Goal: Task Accomplishment & Management: Manage account settings

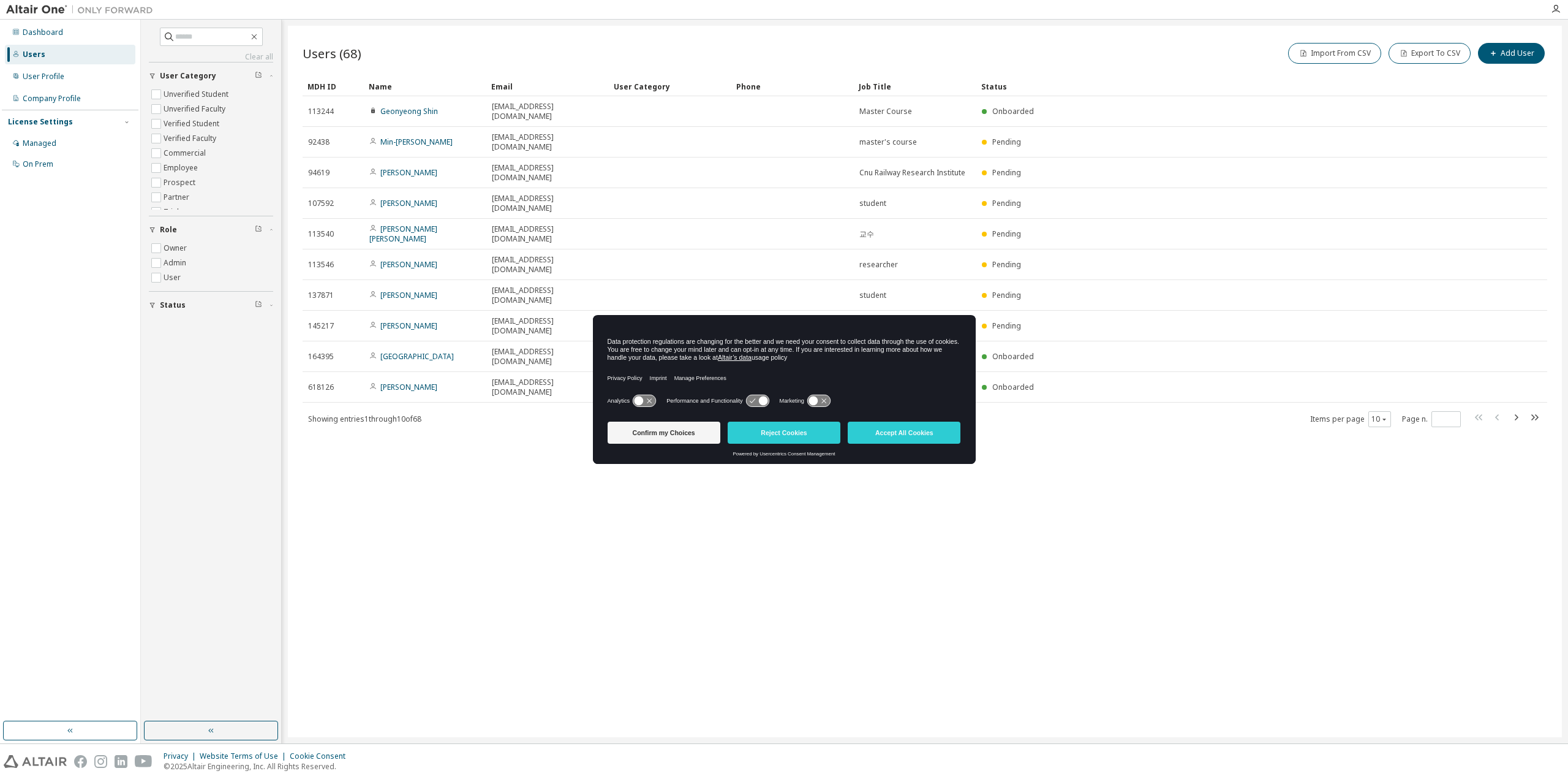
click at [210, 47] on div "Clear all Status Role Owner Admin User User Category Unverified Student Unverif…" at bounding box center [211, 172] width 125 height 289
click at [87, 135] on div "Managed" at bounding box center [70, 144] width 131 height 20
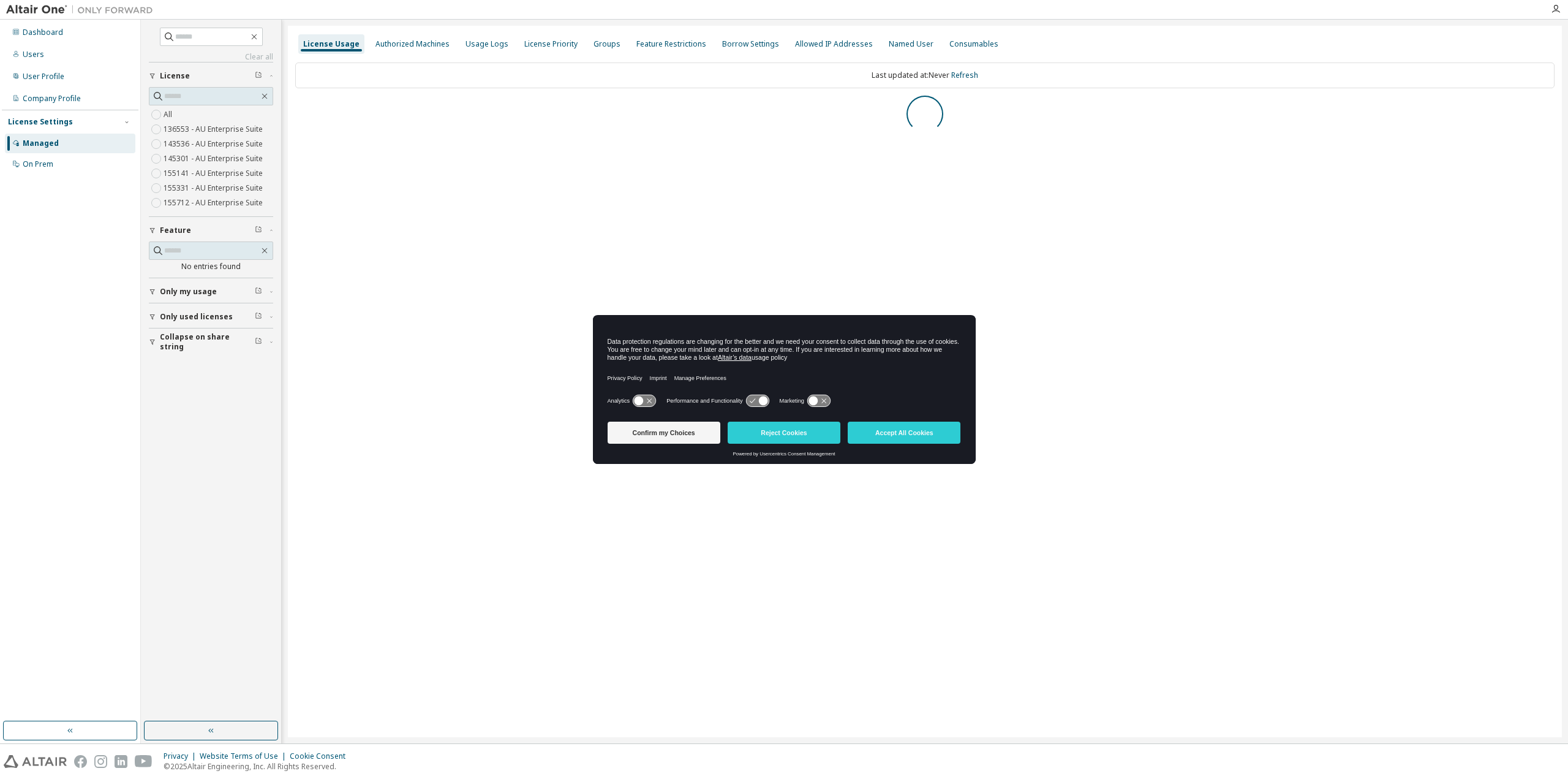
click at [893, 448] on div "Confirm my Choices Reject Cookies Accept All Cookies" at bounding box center [784, 434] width 353 height 35
click at [909, 437] on button "Accept All Cookies" at bounding box center [904, 433] width 113 height 22
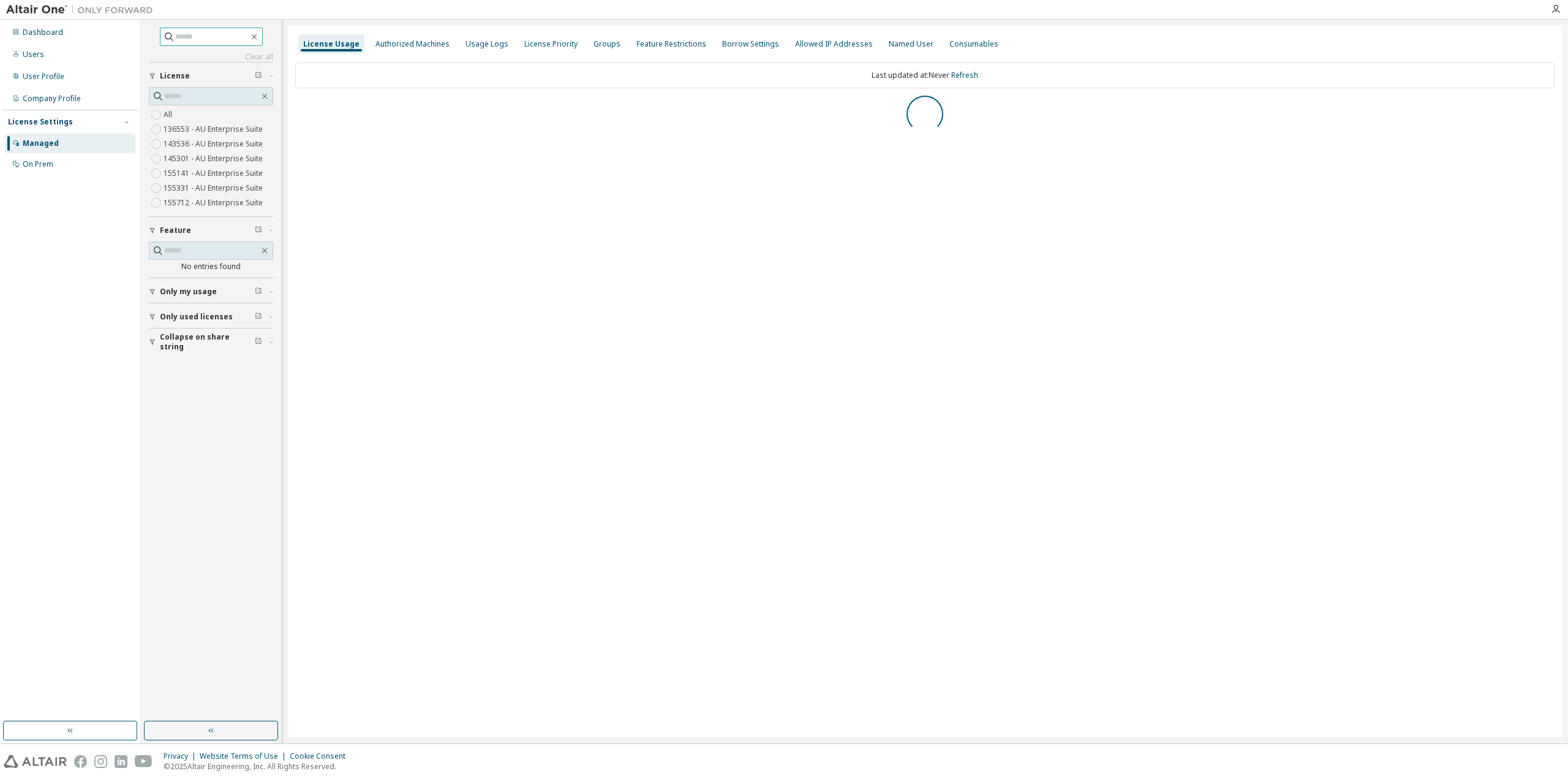
click at [205, 31] on input "text" at bounding box center [211, 37] width 73 height 12
click at [205, 36] on input "text" at bounding box center [211, 37] width 73 height 12
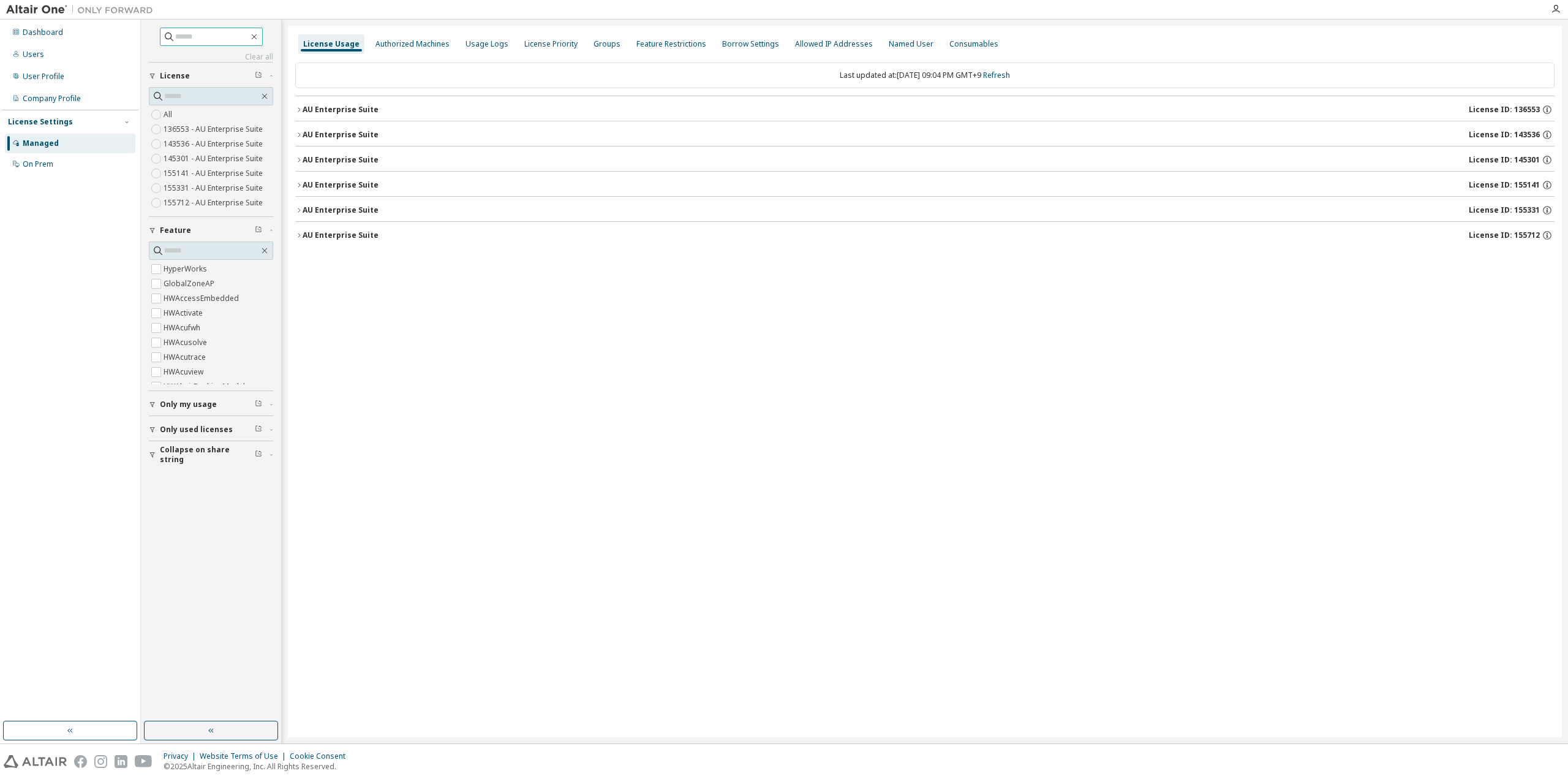
click at [200, 41] on input "text" at bounding box center [211, 37] width 73 height 12
click at [371, 51] on div "Authorized Machines" at bounding box center [413, 44] width 84 height 20
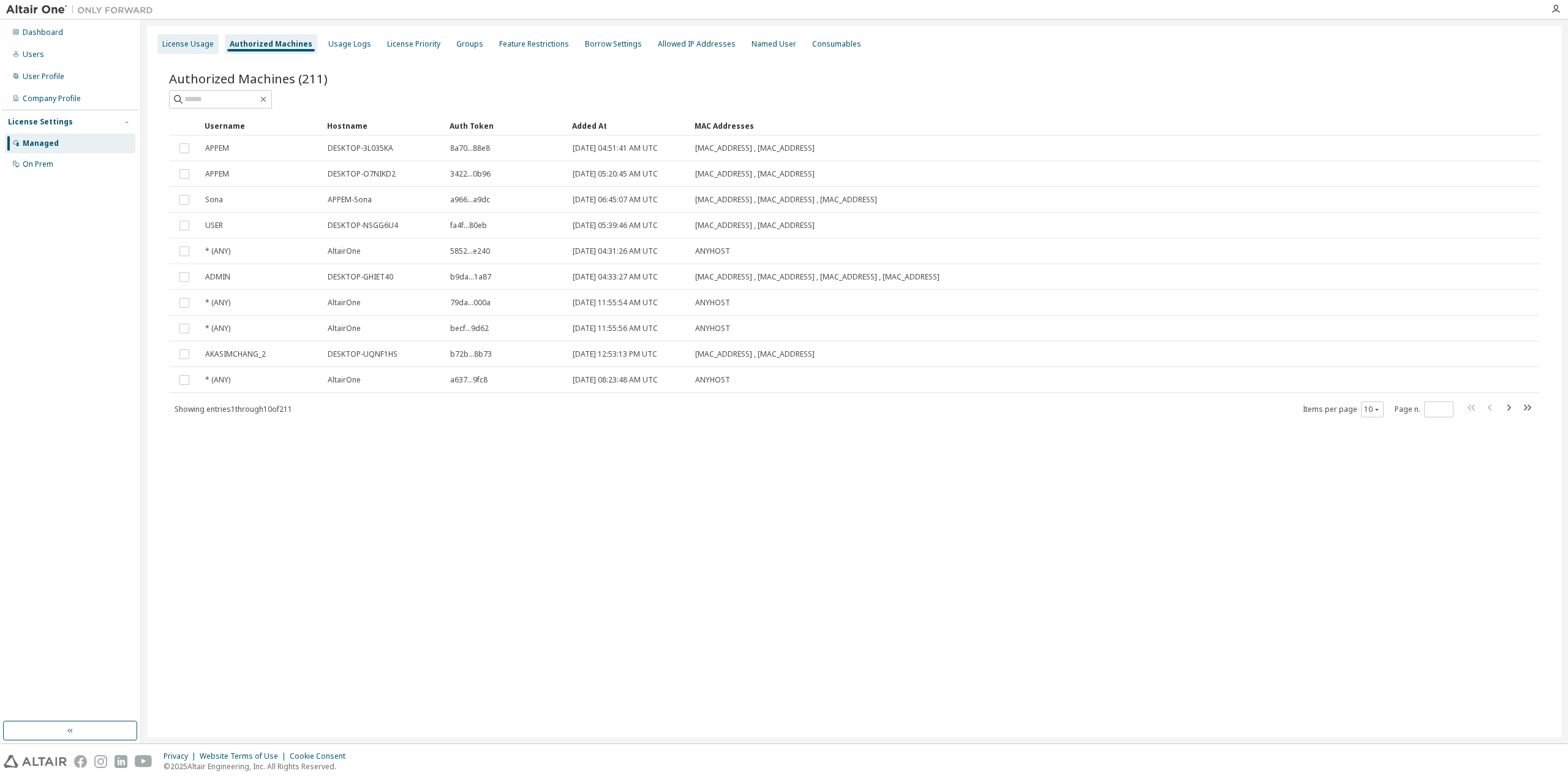
click at [210, 48] on div "License Usage" at bounding box center [187, 44] width 51 height 10
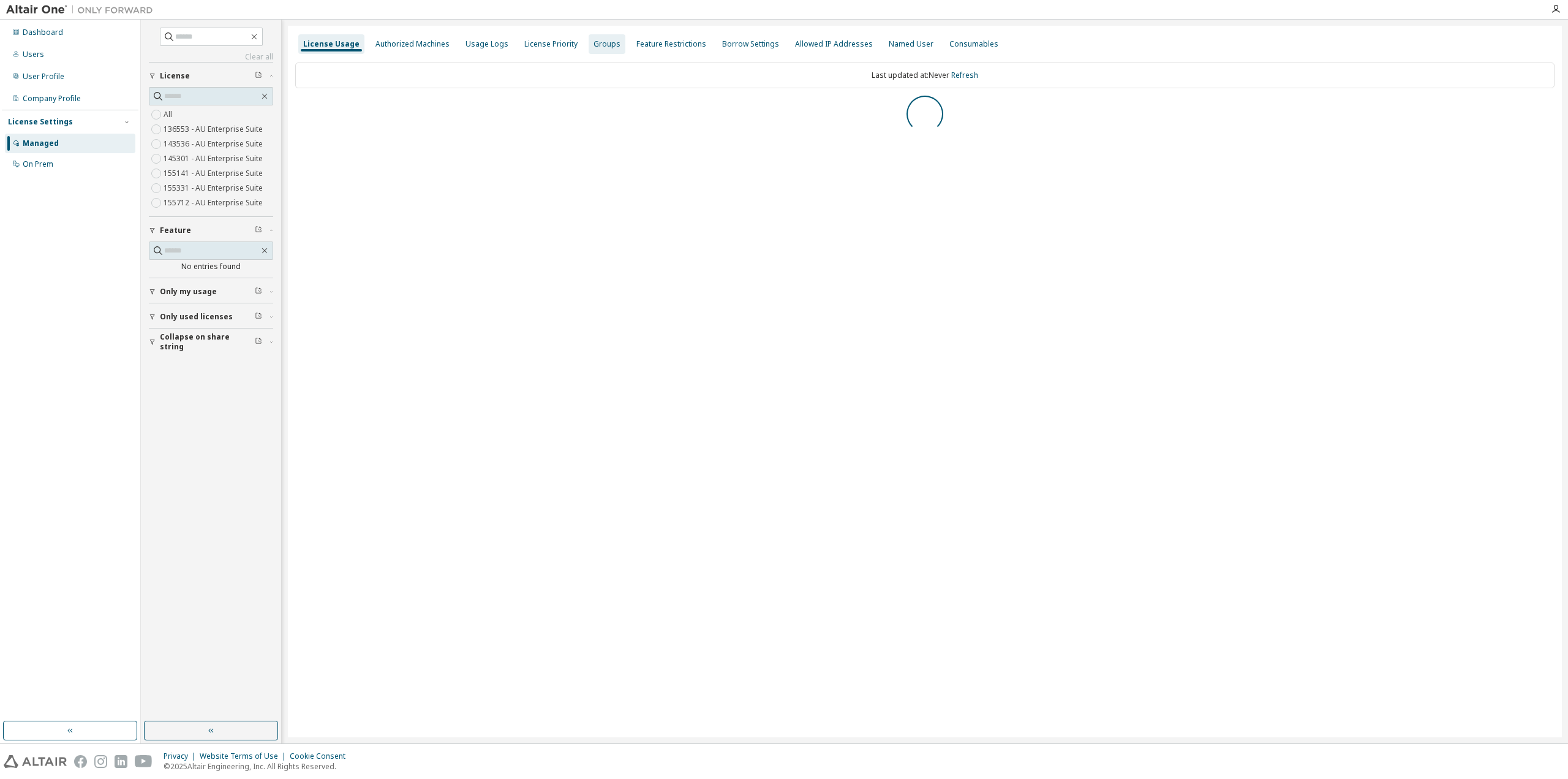
click at [593, 51] on div "Groups" at bounding box center [607, 44] width 37 height 20
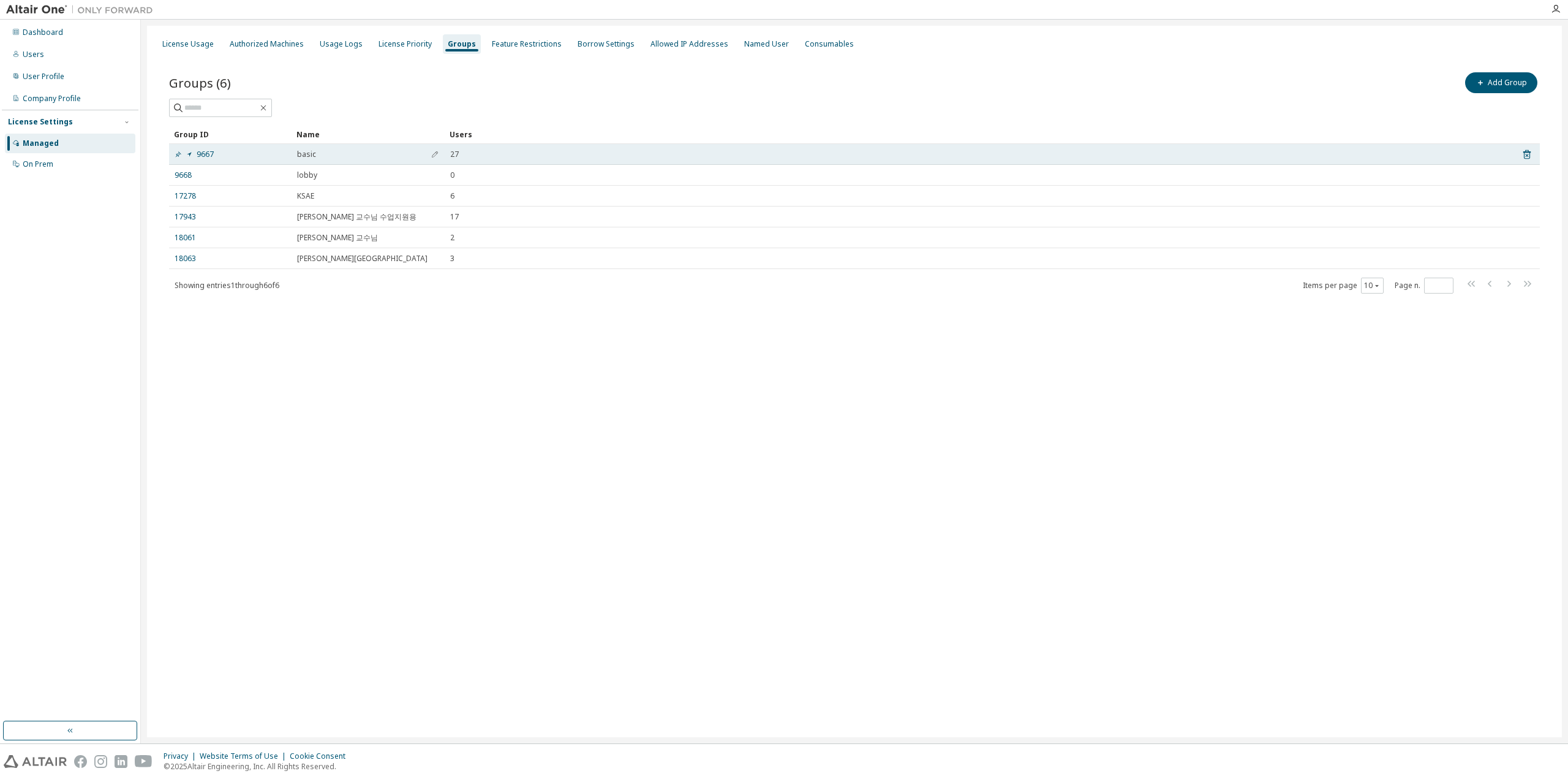
click at [236, 156] on div "9667" at bounding box center [230, 154] width 112 height 10
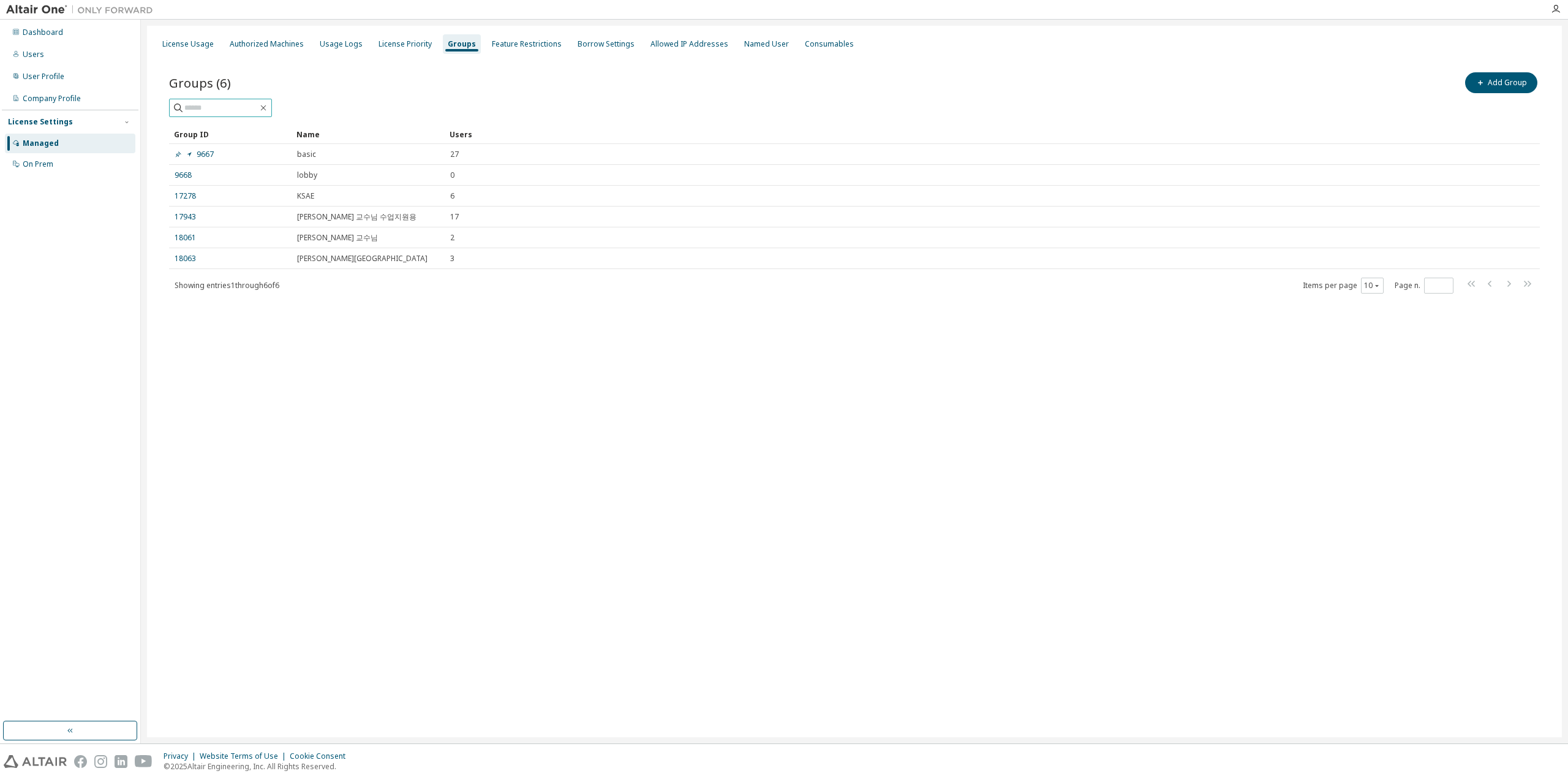
click at [217, 114] on span at bounding box center [220, 108] width 103 height 19
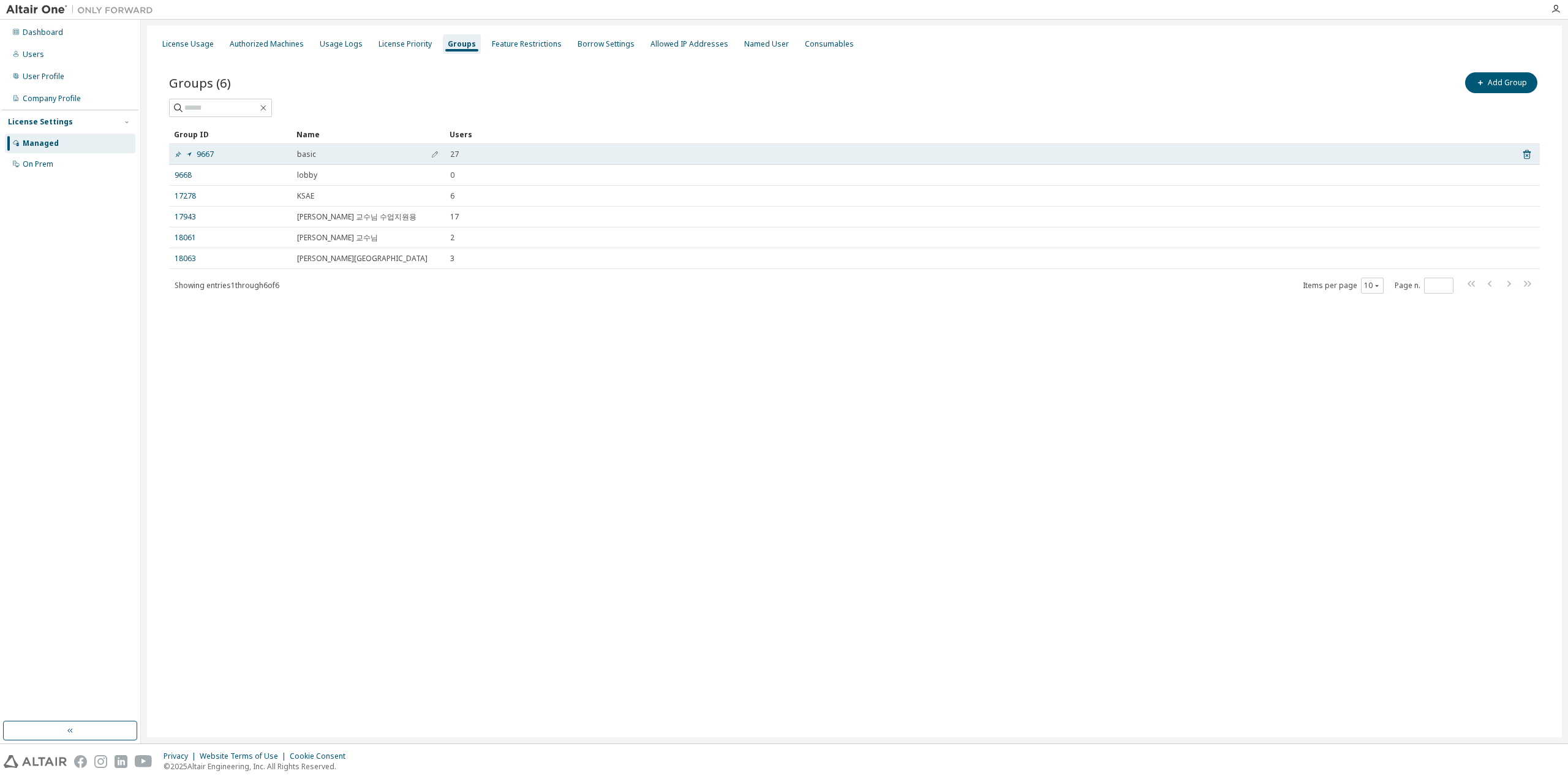
click at [222, 155] on div "9667" at bounding box center [230, 154] width 112 height 10
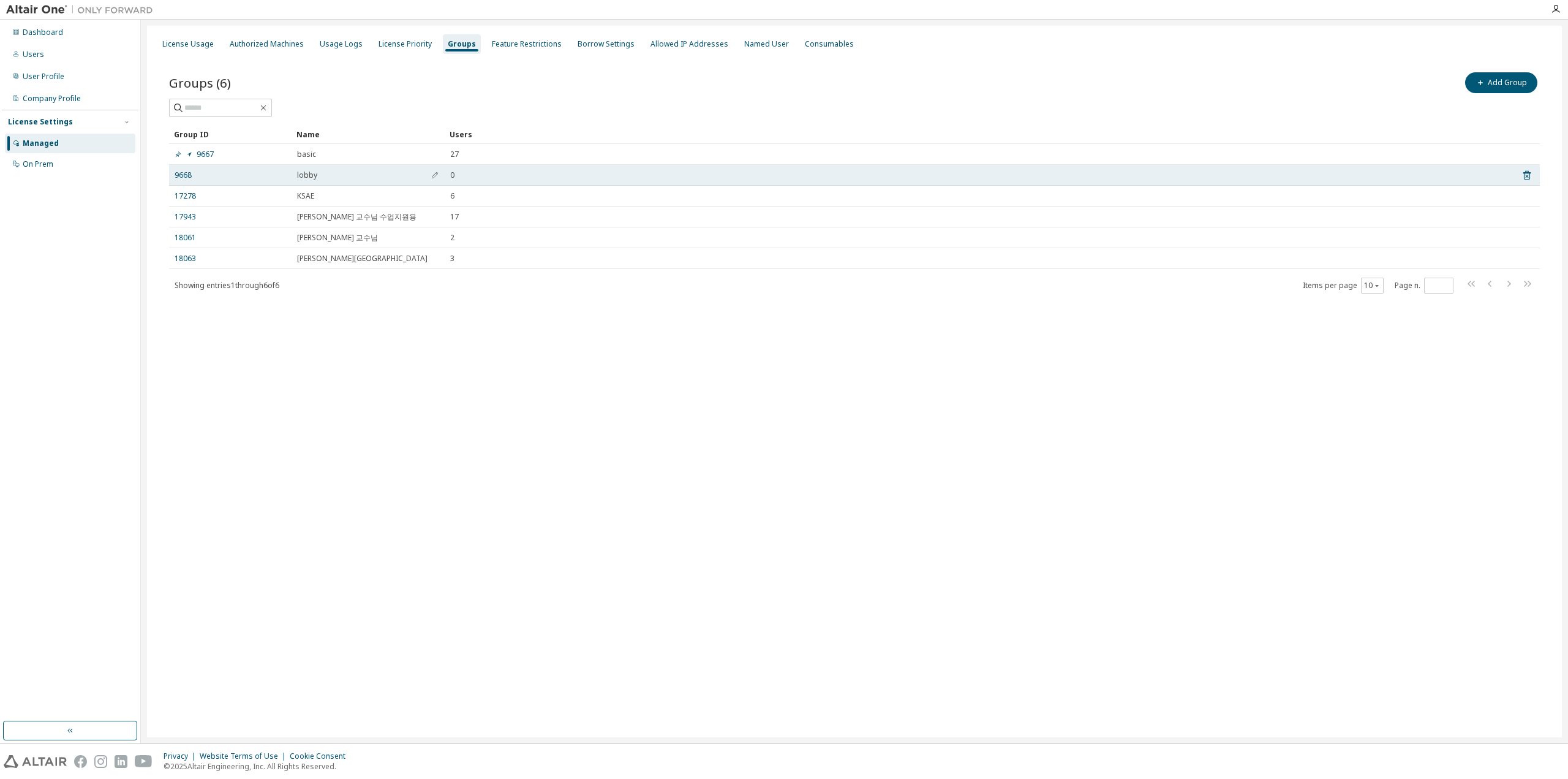
click at [200, 179] on td "9668" at bounding box center [230, 175] width 123 height 21
click at [183, 179] on td "9668" at bounding box center [230, 175] width 123 height 21
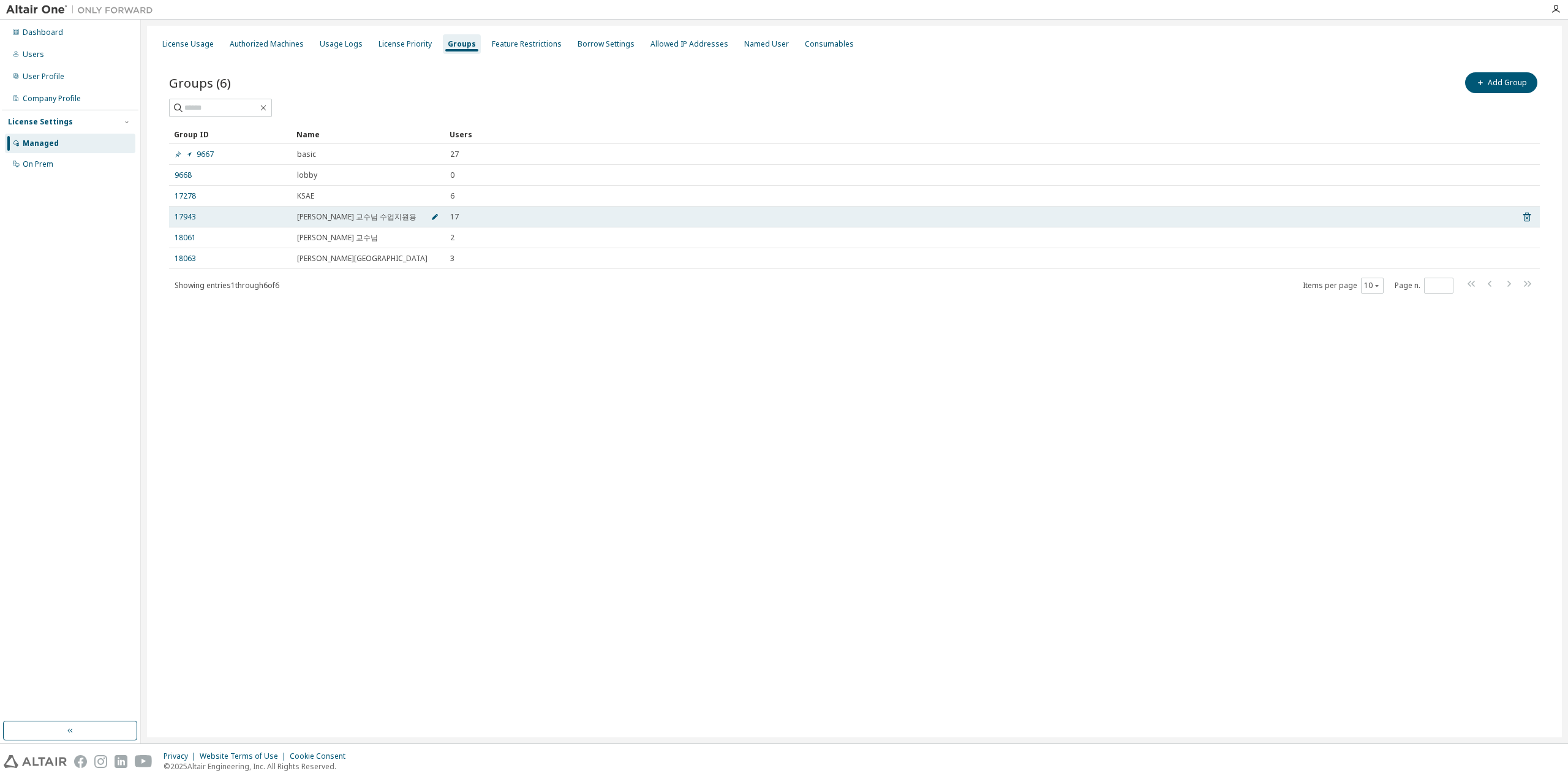
click at [430, 216] on button "button" at bounding box center [435, 217] width 20 height 20
click at [432, 221] on icon "button" at bounding box center [435, 220] width 7 height 7
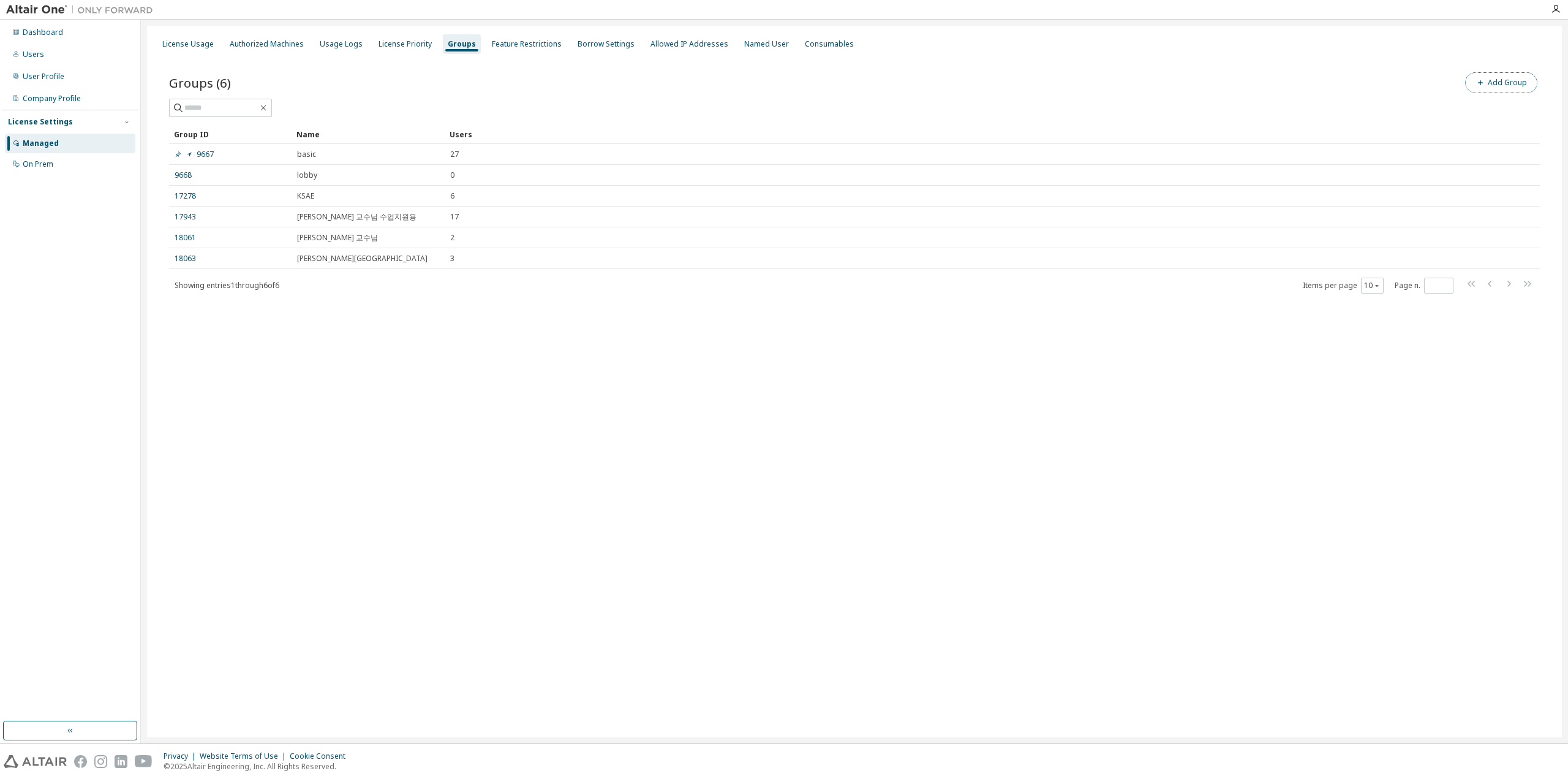
click at [1517, 85] on button "Add Group" at bounding box center [1501, 83] width 72 height 21
click at [1546, 46] on button "button" at bounding box center [1549, 39] width 20 height 20
click at [236, 442] on div "License Usage Authorized Machines Usage Logs License Priority Groups Feature Re…" at bounding box center [854, 381] width 1415 height 711
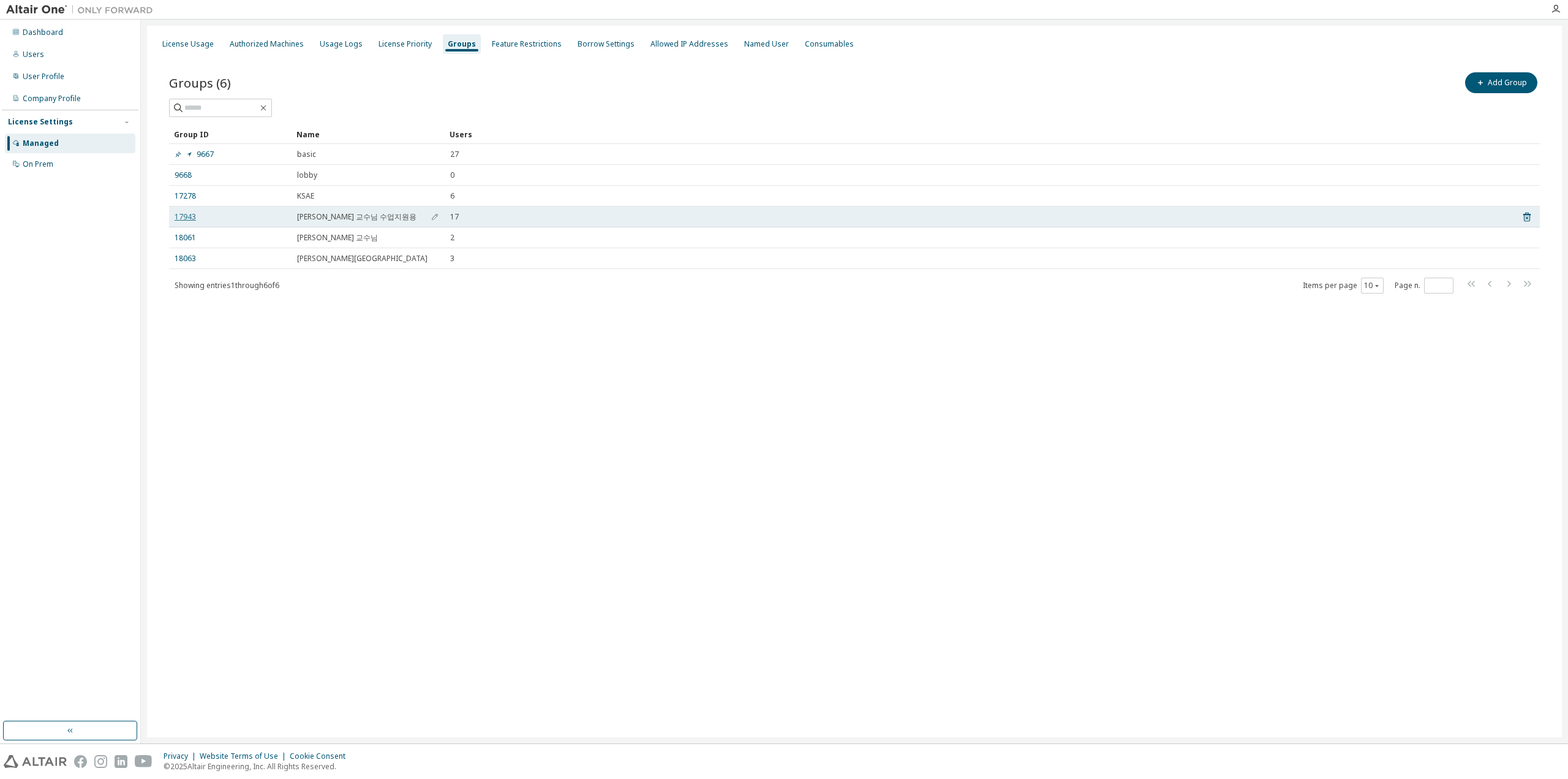
click at [187, 215] on link "17943" at bounding box center [185, 217] width 22 height 10
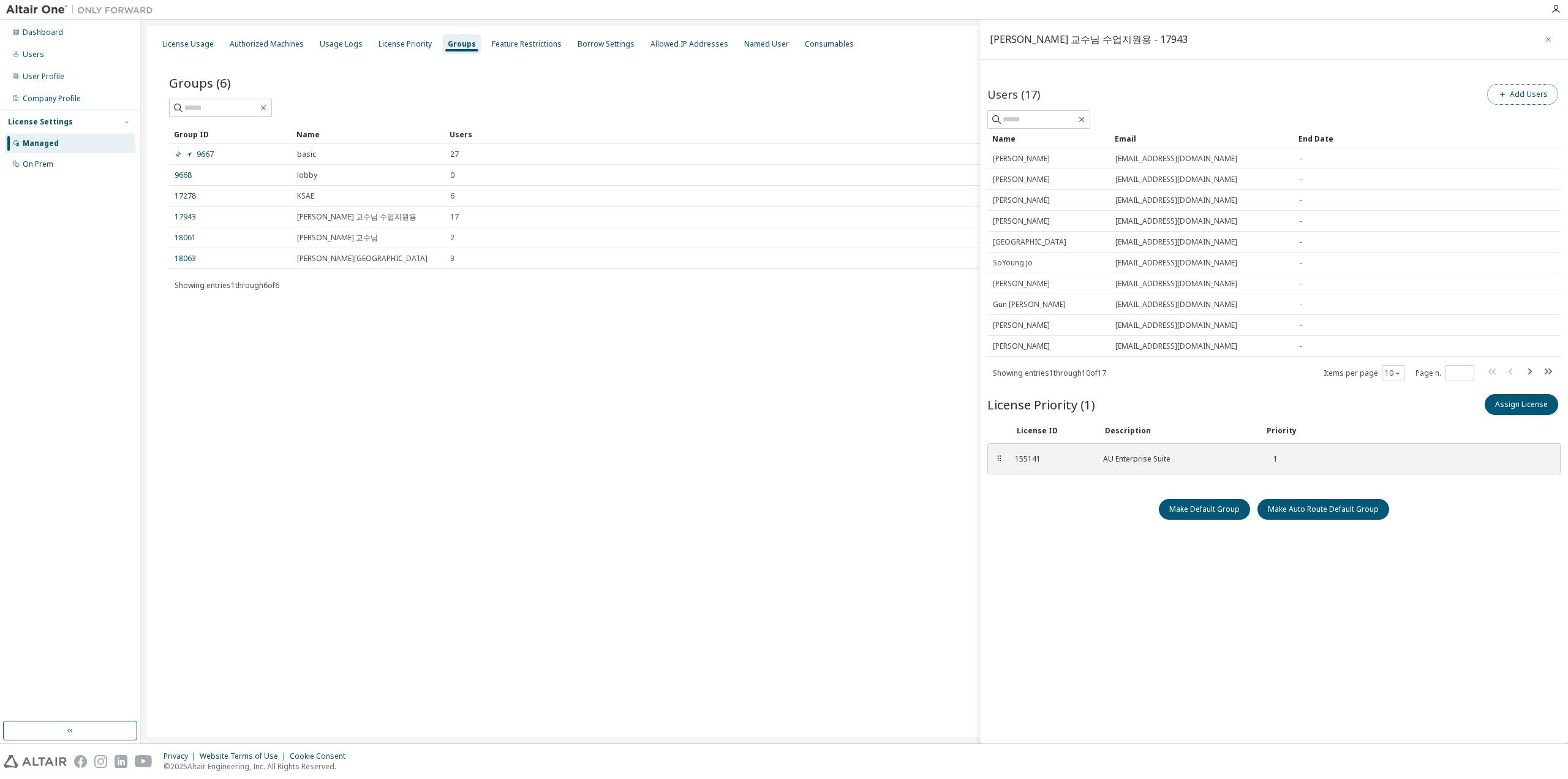
click at [1511, 89] on button "Add Users" at bounding box center [1522, 94] width 71 height 21
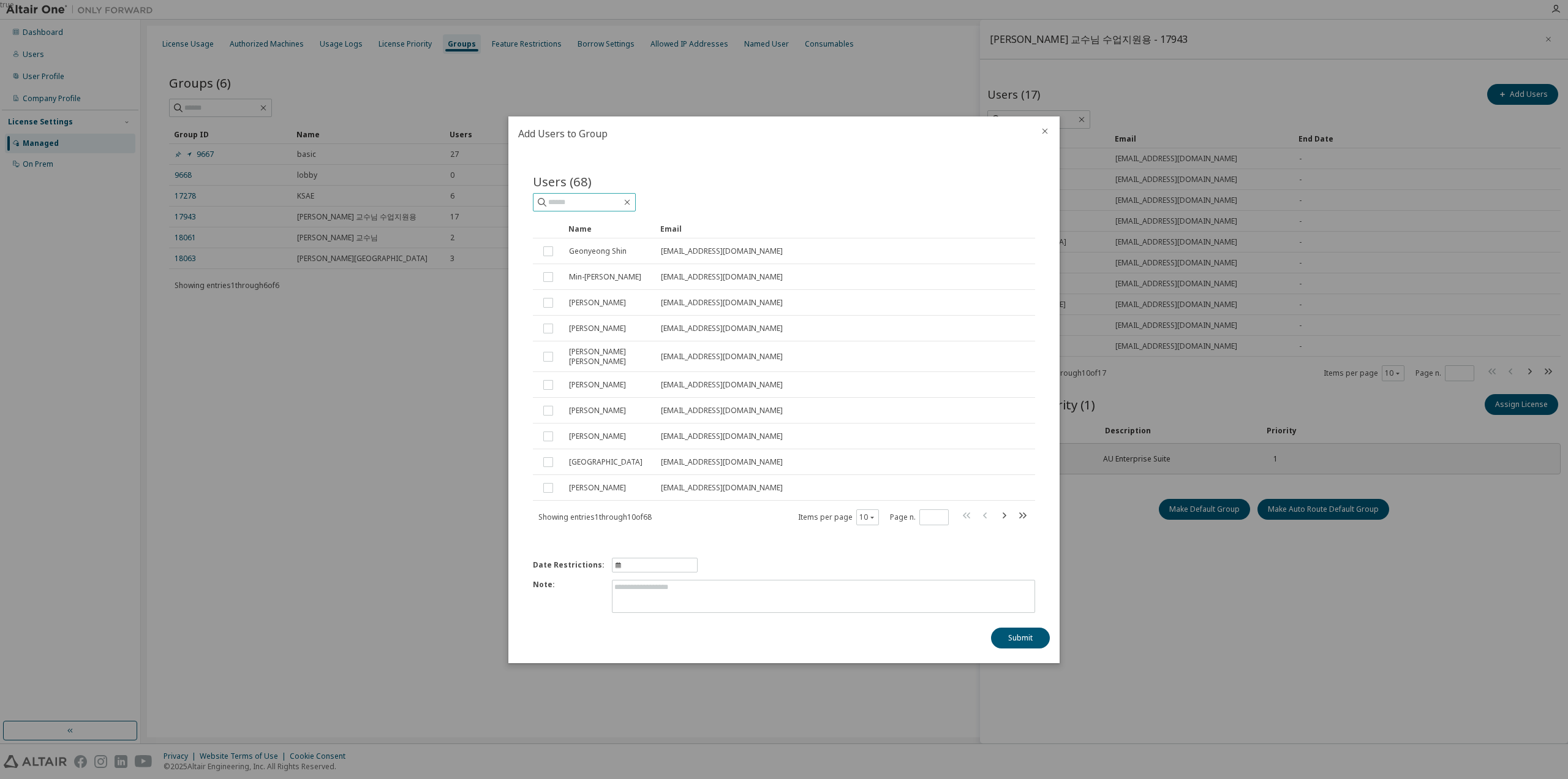
click at [604, 212] on span at bounding box center [584, 202] width 103 height 19
click at [605, 208] on input "text" at bounding box center [585, 202] width 73 height 12
type input "*"
type input "****"
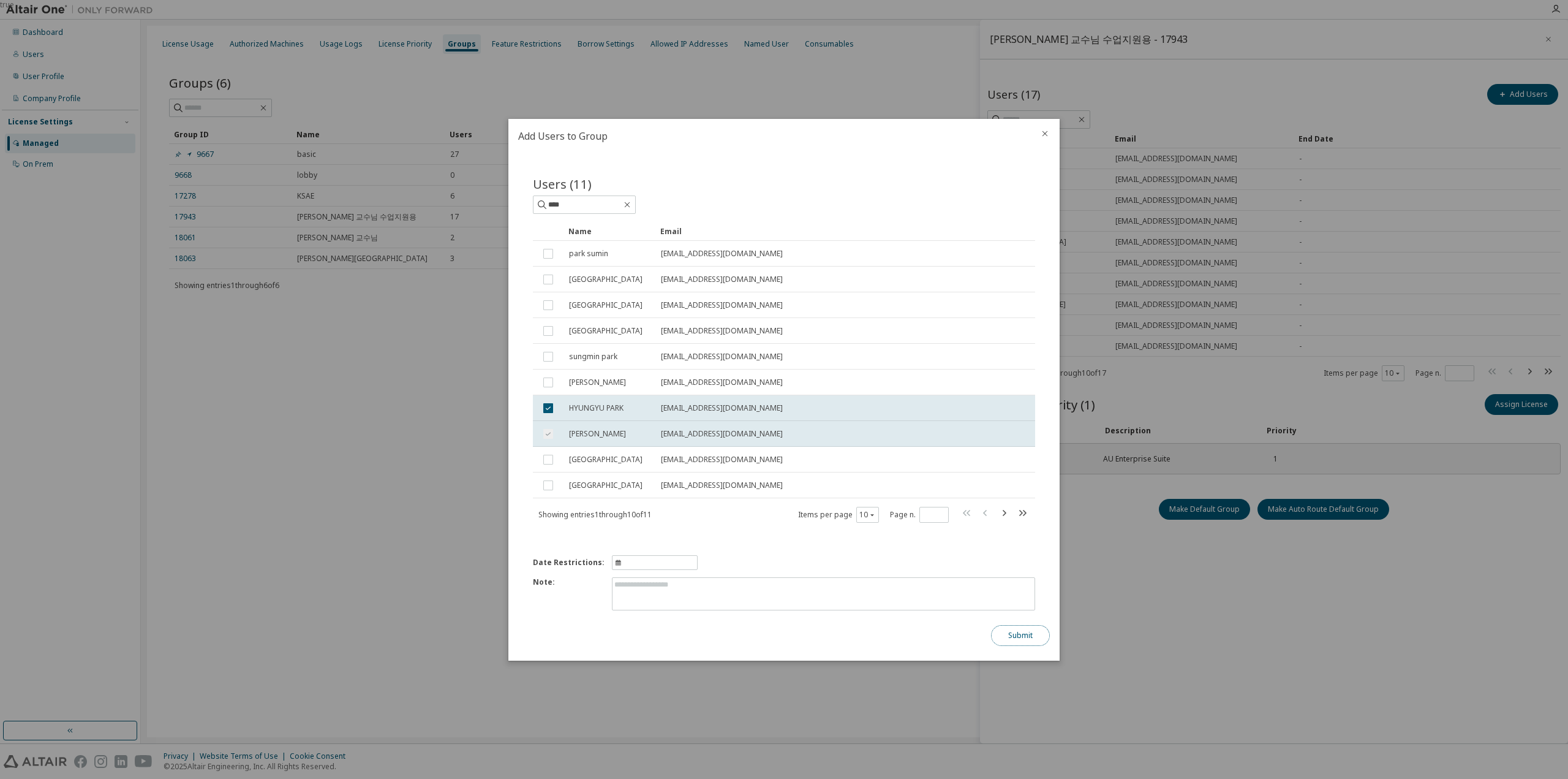
click at [1019, 634] on button "Submit" at bounding box center [1020, 635] width 59 height 21
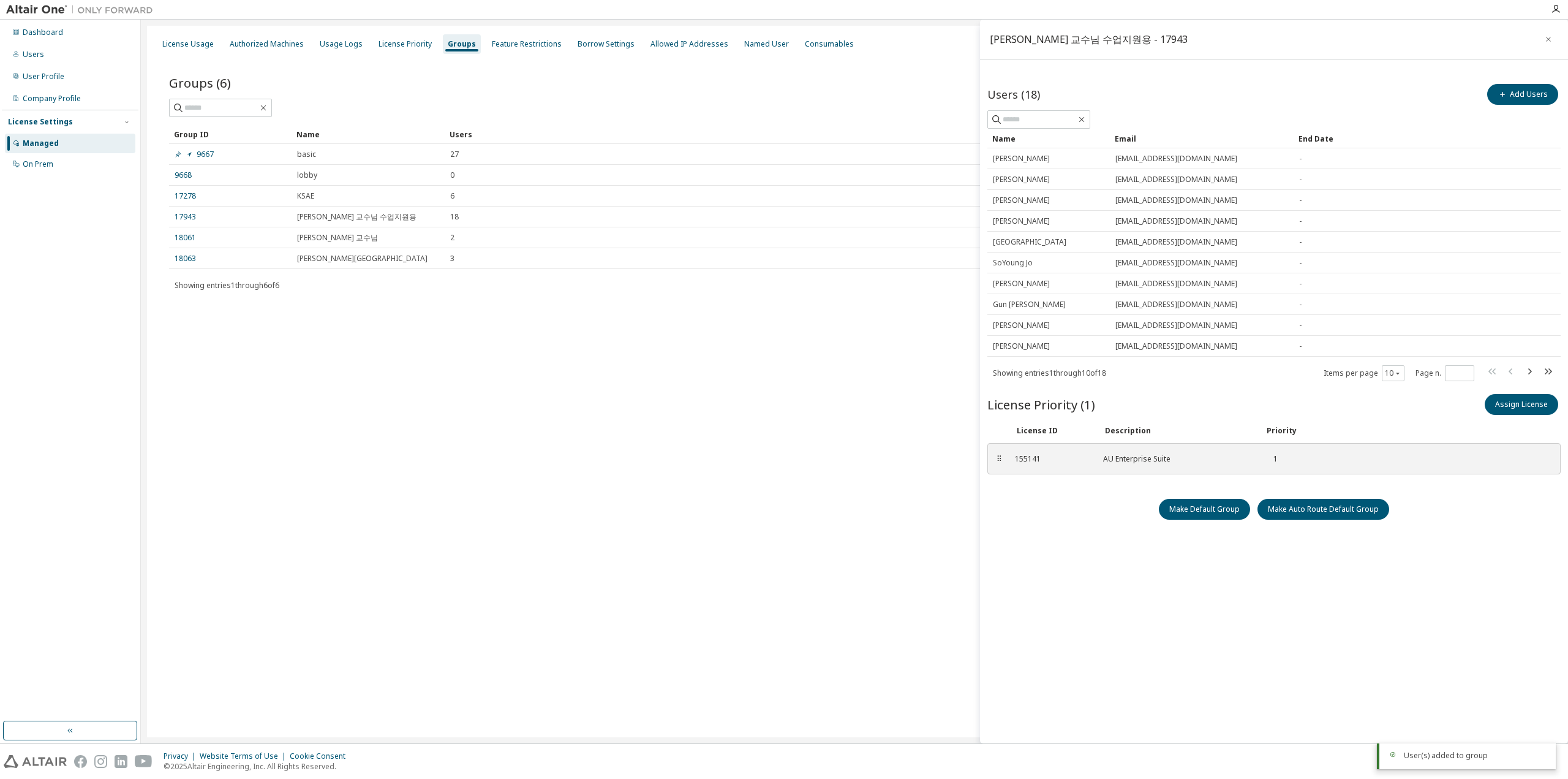
click at [871, 595] on div "License Usage Authorized Machines Usage Logs License Priority Groups Feature Re…" at bounding box center [854, 381] width 1415 height 711
click at [1496, 404] on button "Assign License" at bounding box center [1521, 405] width 73 height 21
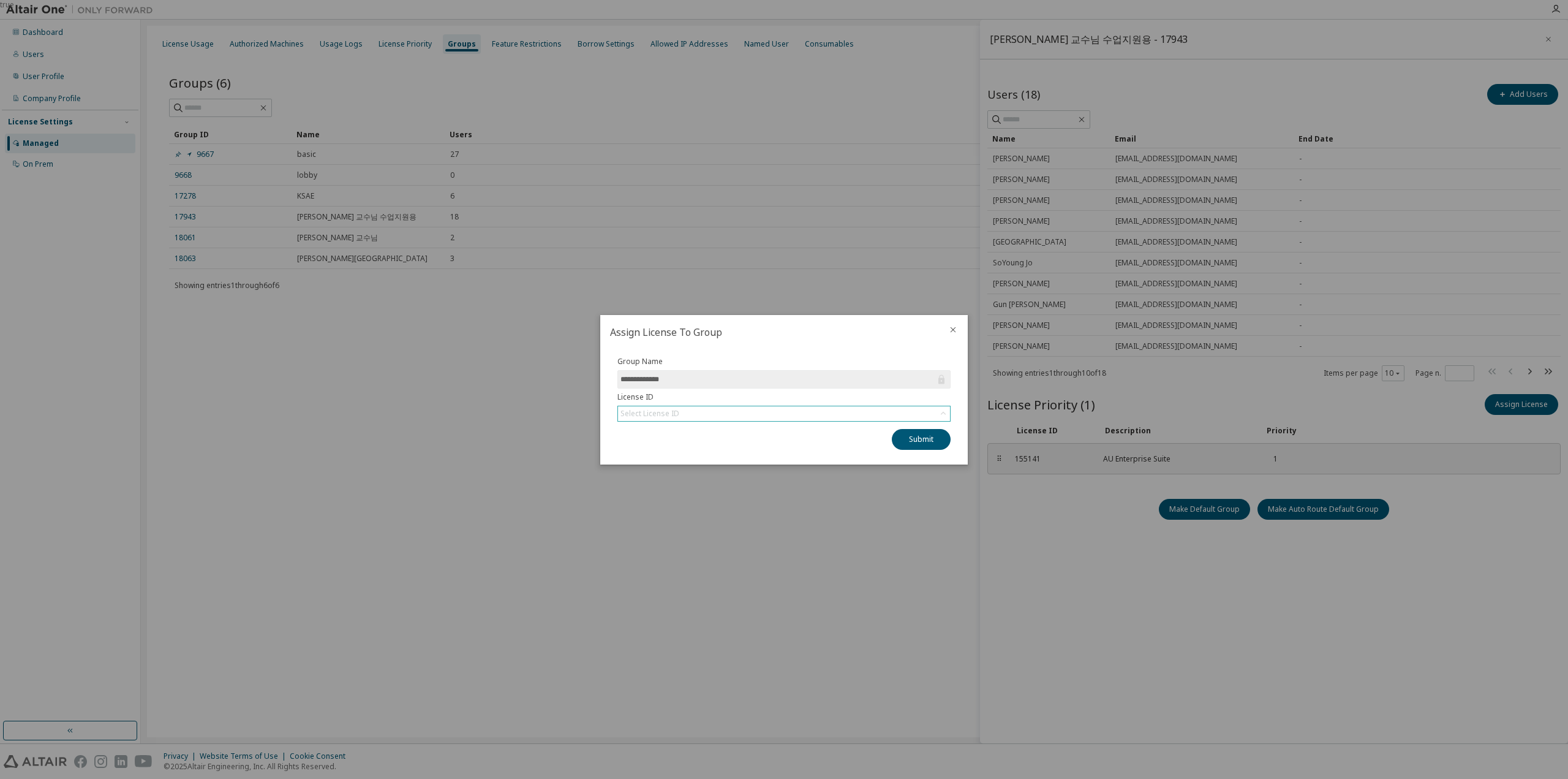
click at [865, 416] on div "Select License ID" at bounding box center [784, 414] width 332 height 15
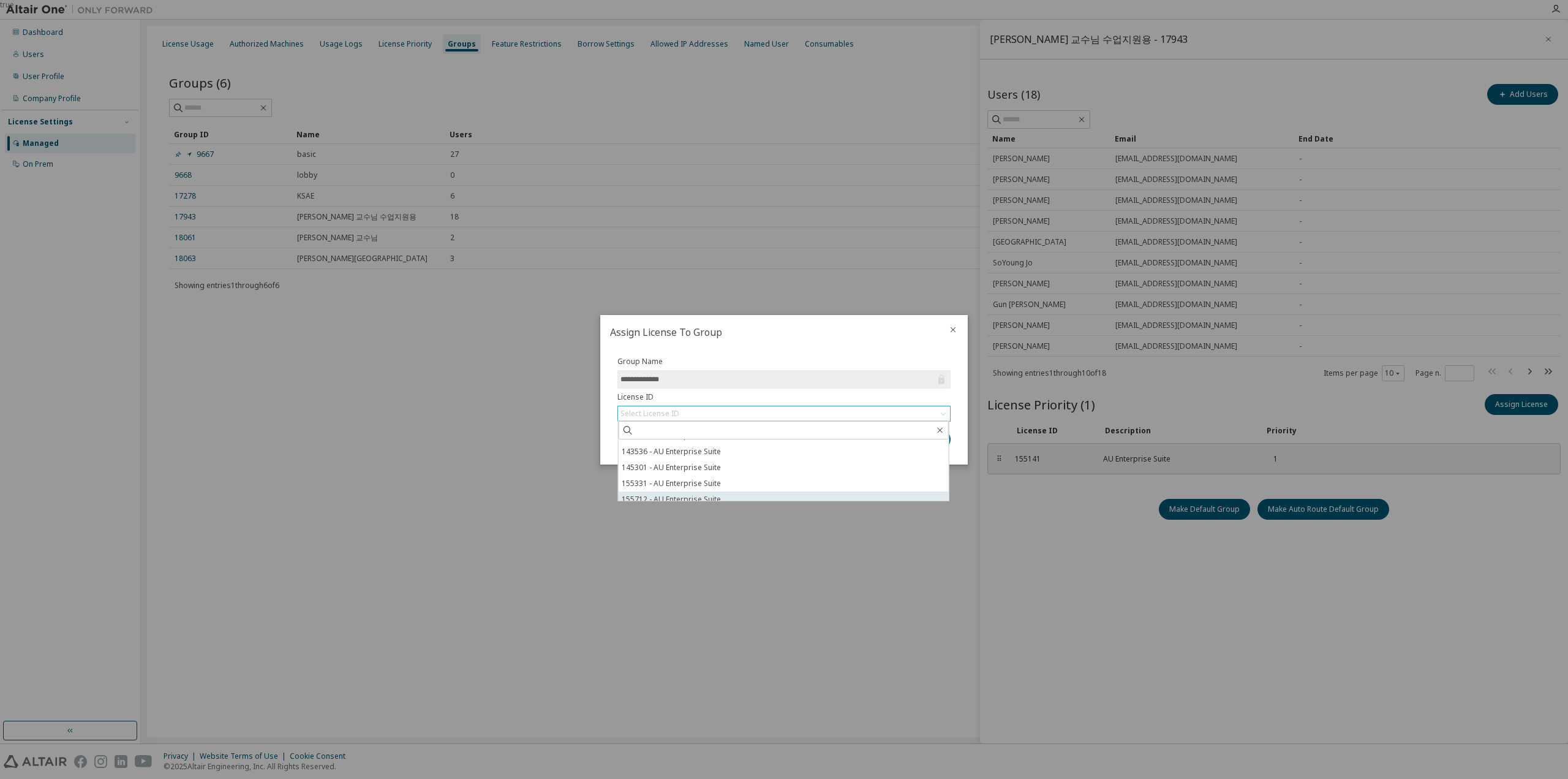
scroll to position [19, 0]
click at [949, 330] on icon "close" at bounding box center [953, 330] width 10 height 10
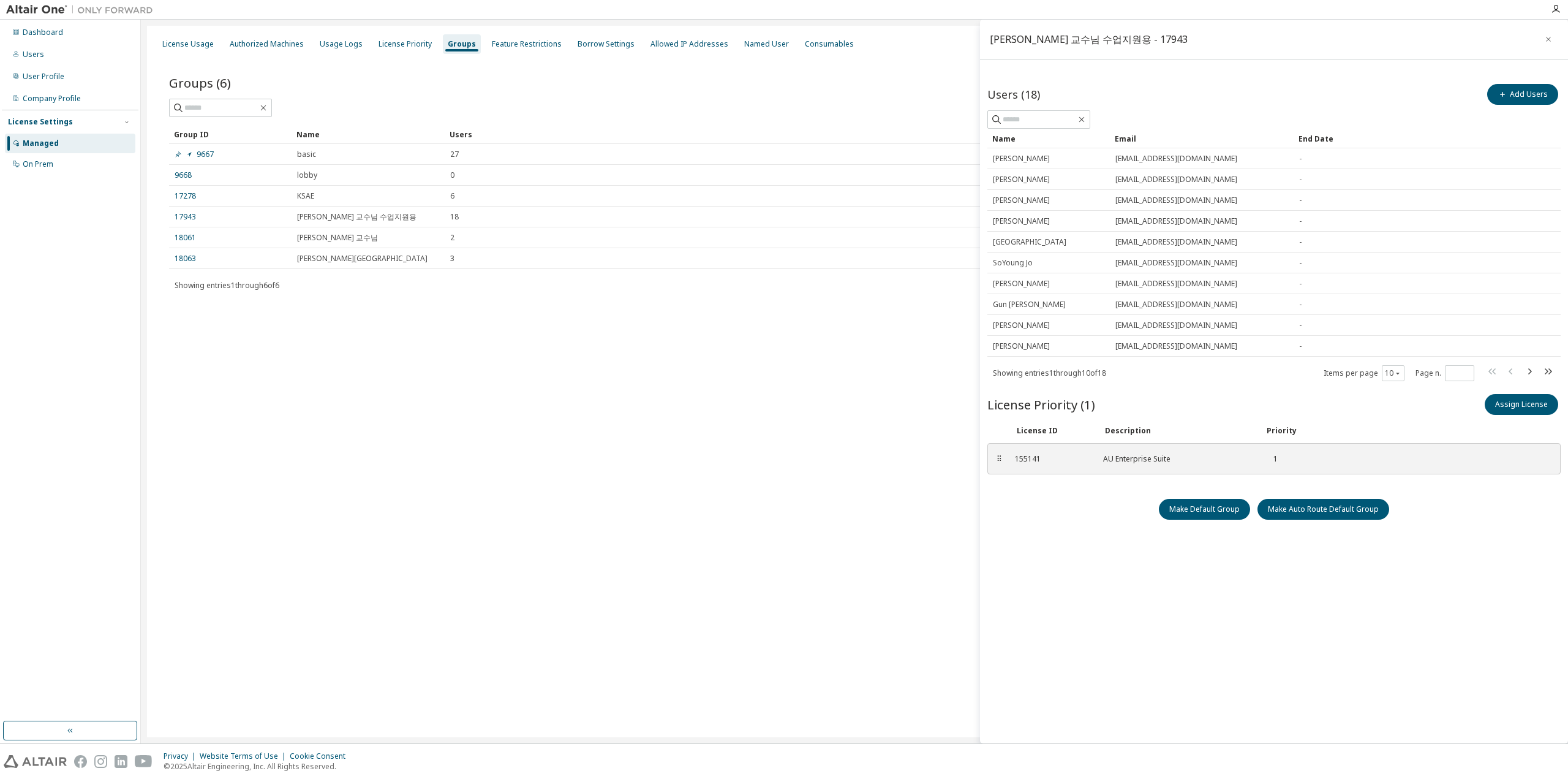
click at [920, 329] on div "License Usage Authorized Machines Usage Logs License Priority Groups Feature Re…" at bounding box center [854, 381] width 1415 height 711
click at [1556, 35] on button "button" at bounding box center [1549, 39] width 20 height 20
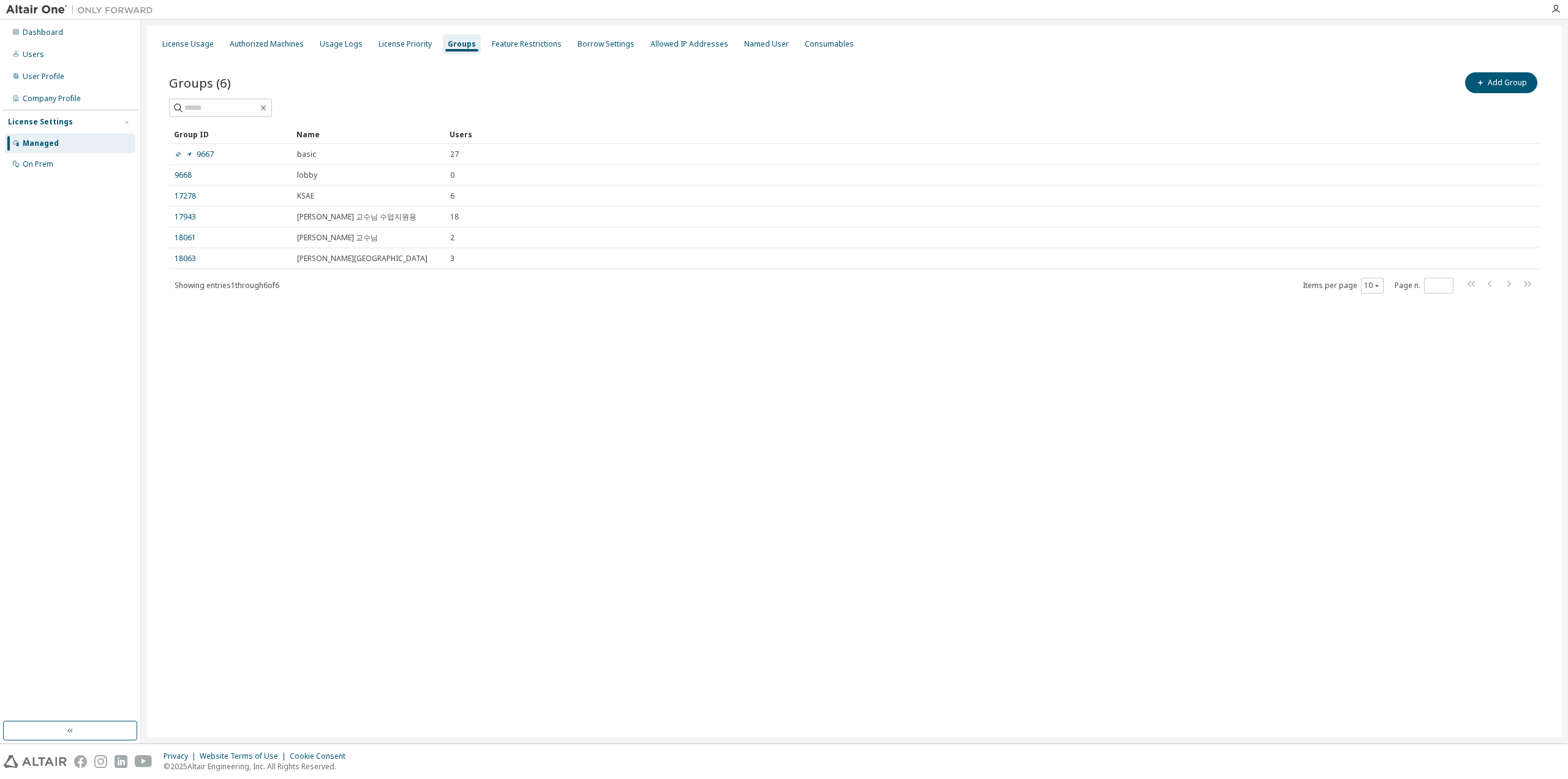
click at [963, 566] on div "License Usage Authorized Machines Usage Logs License Priority Groups Feature Re…" at bounding box center [854, 381] width 1415 height 711
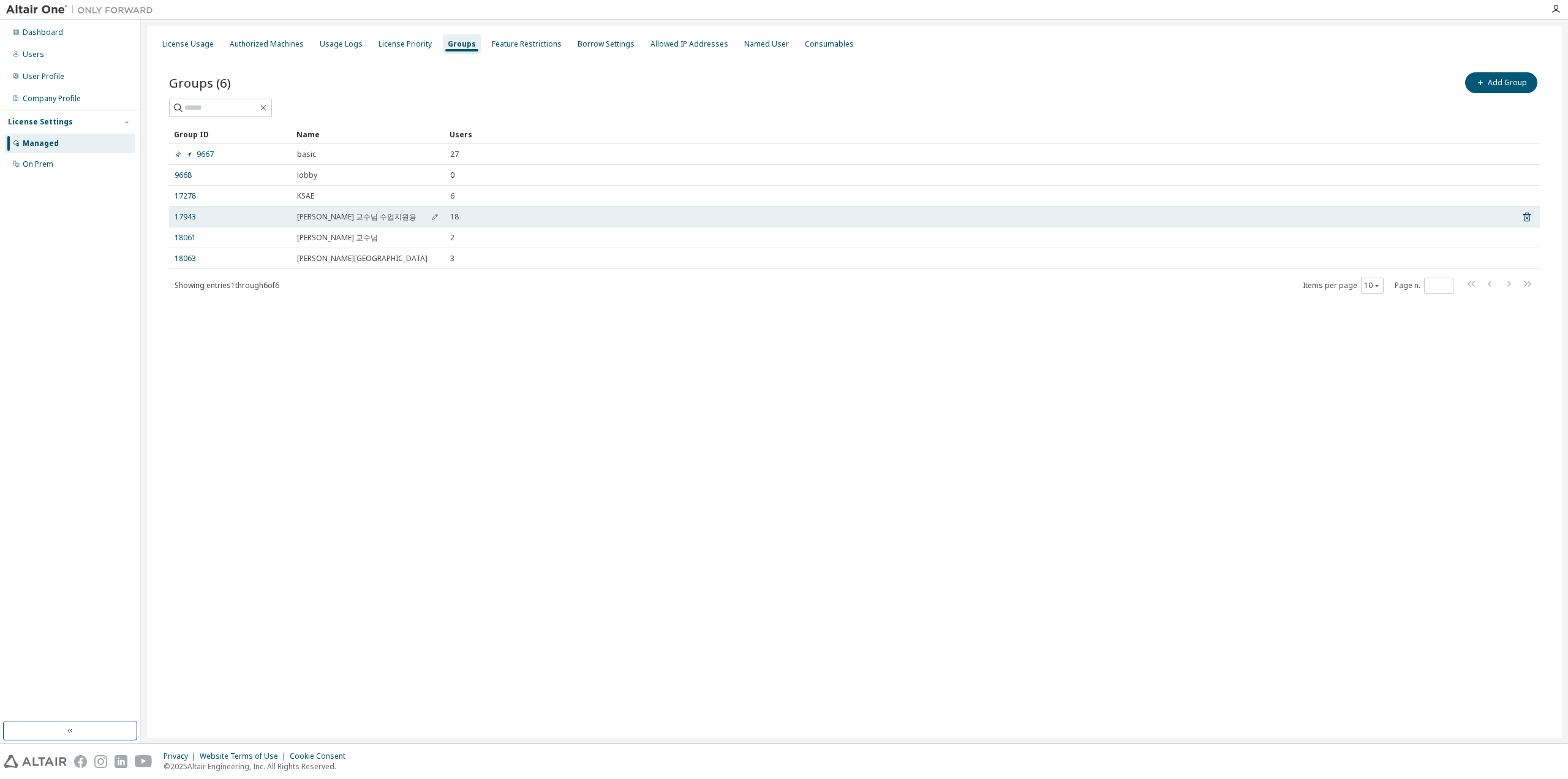
click at [321, 220] on span "[PERSON_NAME] 교수님 수업지원용" at bounding box center [357, 217] width 120 height 10
click at [431, 216] on span "button" at bounding box center [435, 217] width 9 height 10
click at [545, 220] on div "18" at bounding box center [977, 220] width 1055 height 10
click at [433, 219] on icon "button" at bounding box center [435, 220] width 7 height 7
click at [190, 219] on link "17943" at bounding box center [185, 217] width 22 height 10
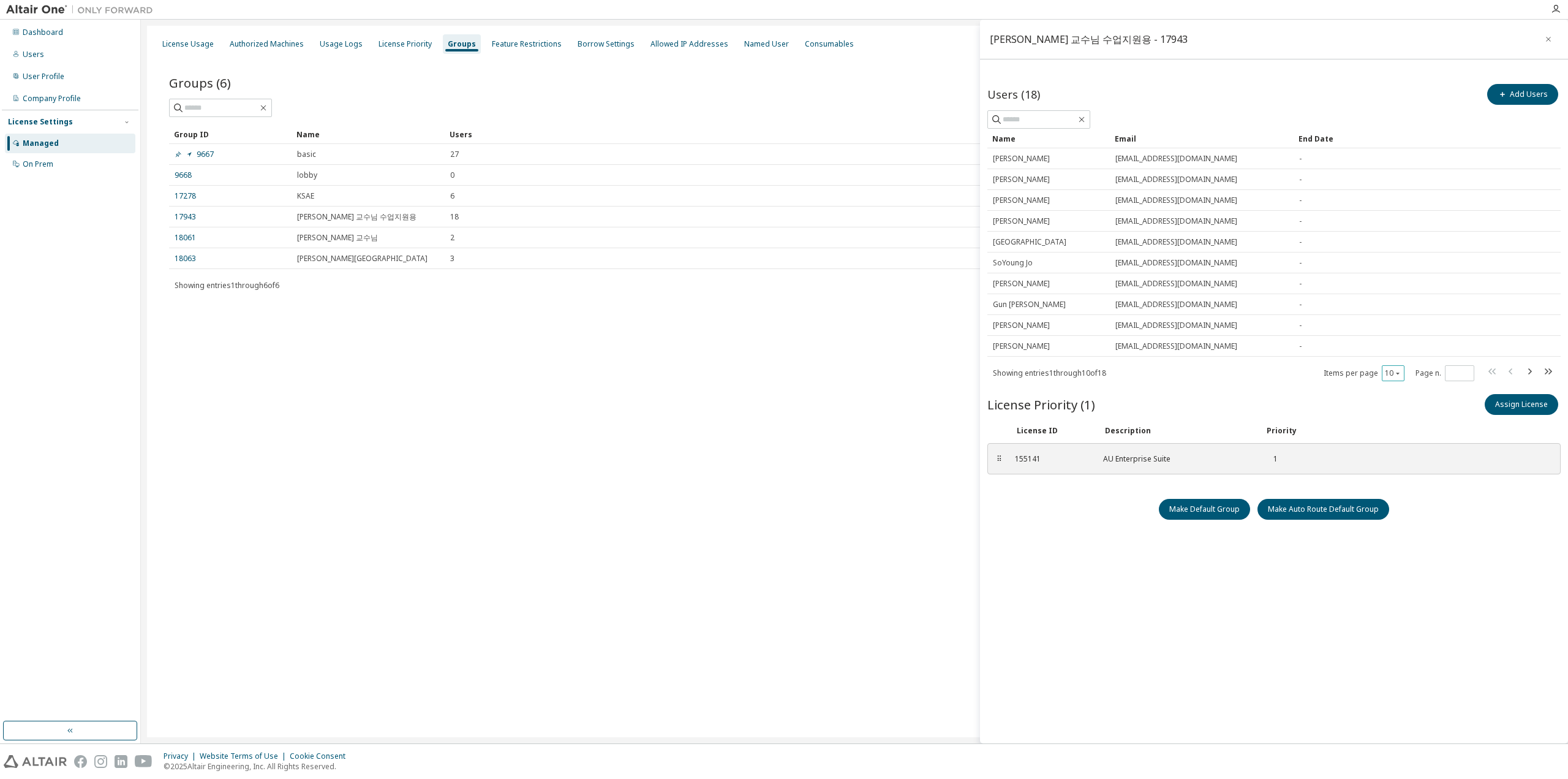
click at [1390, 368] on button "10" at bounding box center [1393, 373] width 17 height 10
click at [1397, 402] on div "20" at bounding box center [1431, 403] width 98 height 15
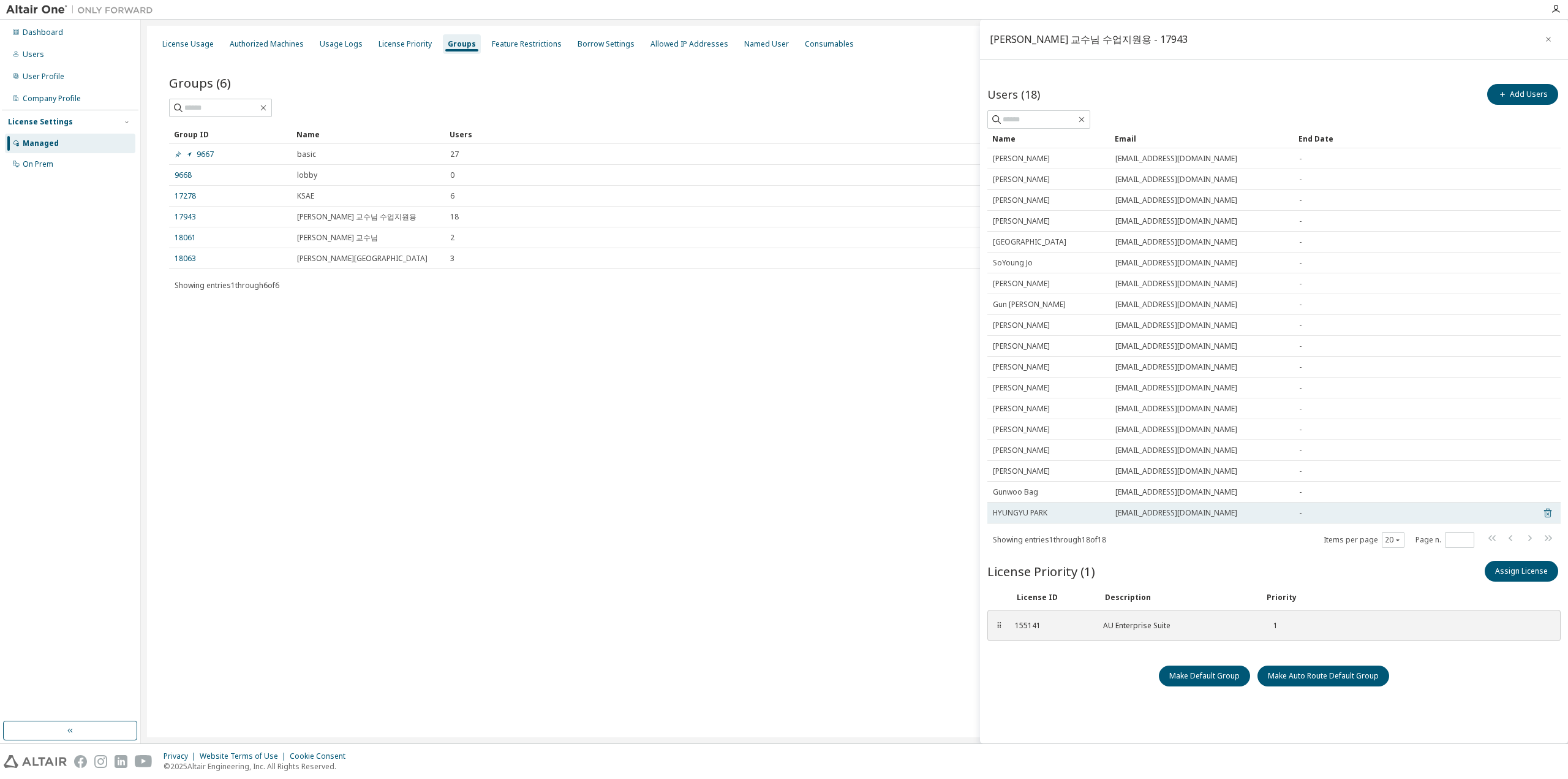
click at [1550, 513] on icon at bounding box center [1548, 513] width 11 height 15
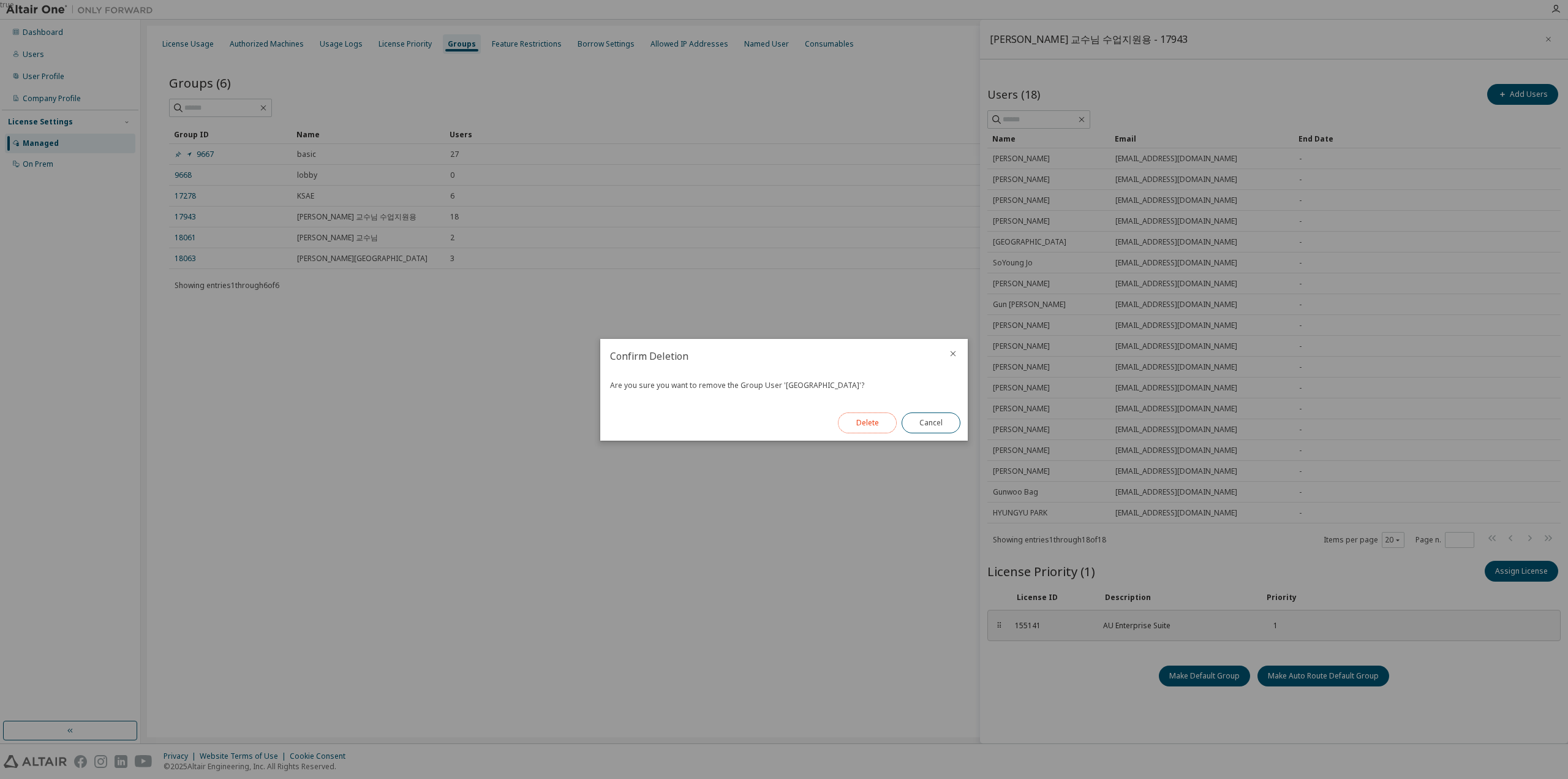
click at [864, 424] on button "Delete" at bounding box center [867, 423] width 59 height 21
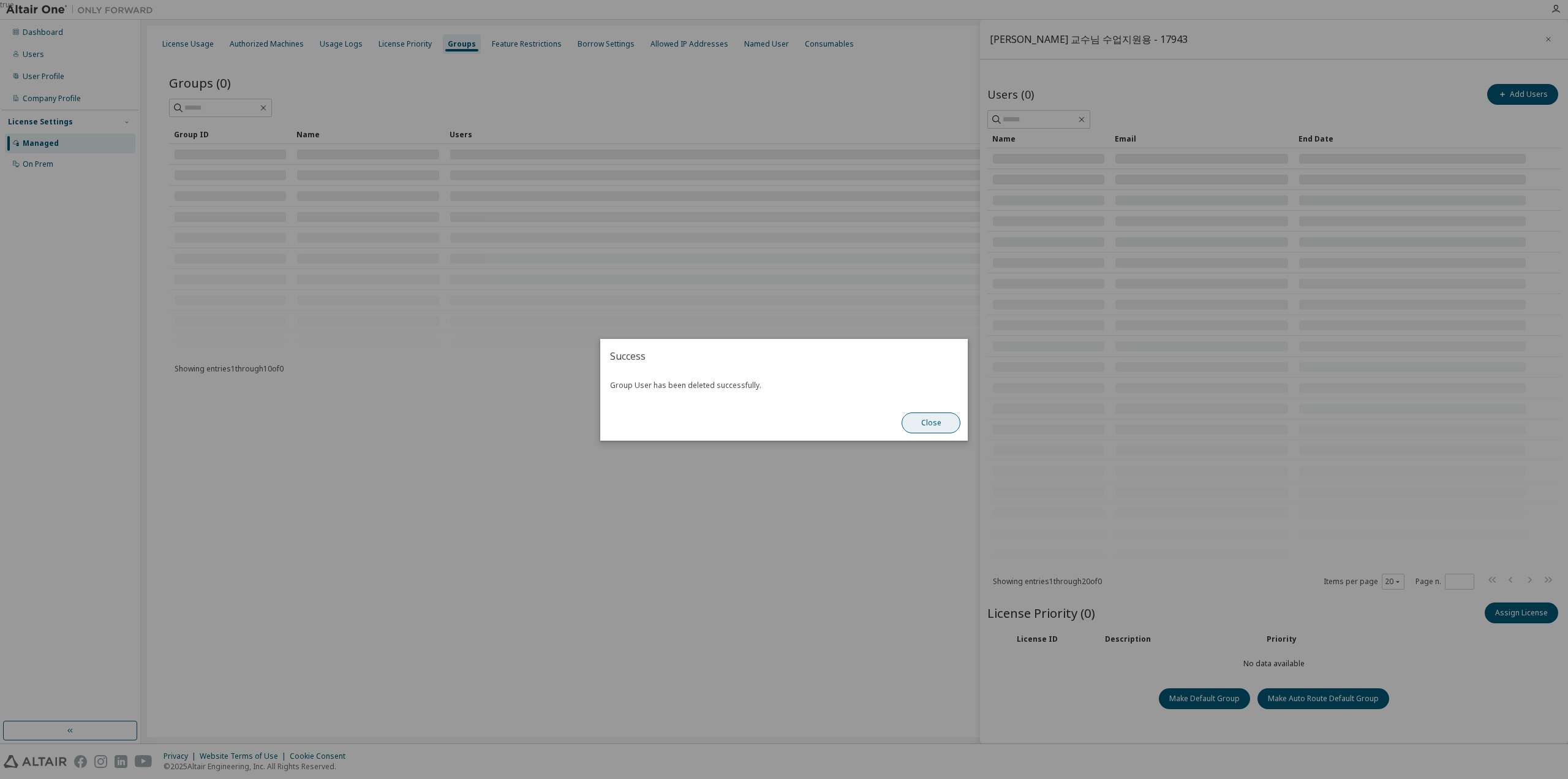
click at [926, 415] on button "Close" at bounding box center [930, 423] width 59 height 21
